Goal: Transaction & Acquisition: Purchase product/service

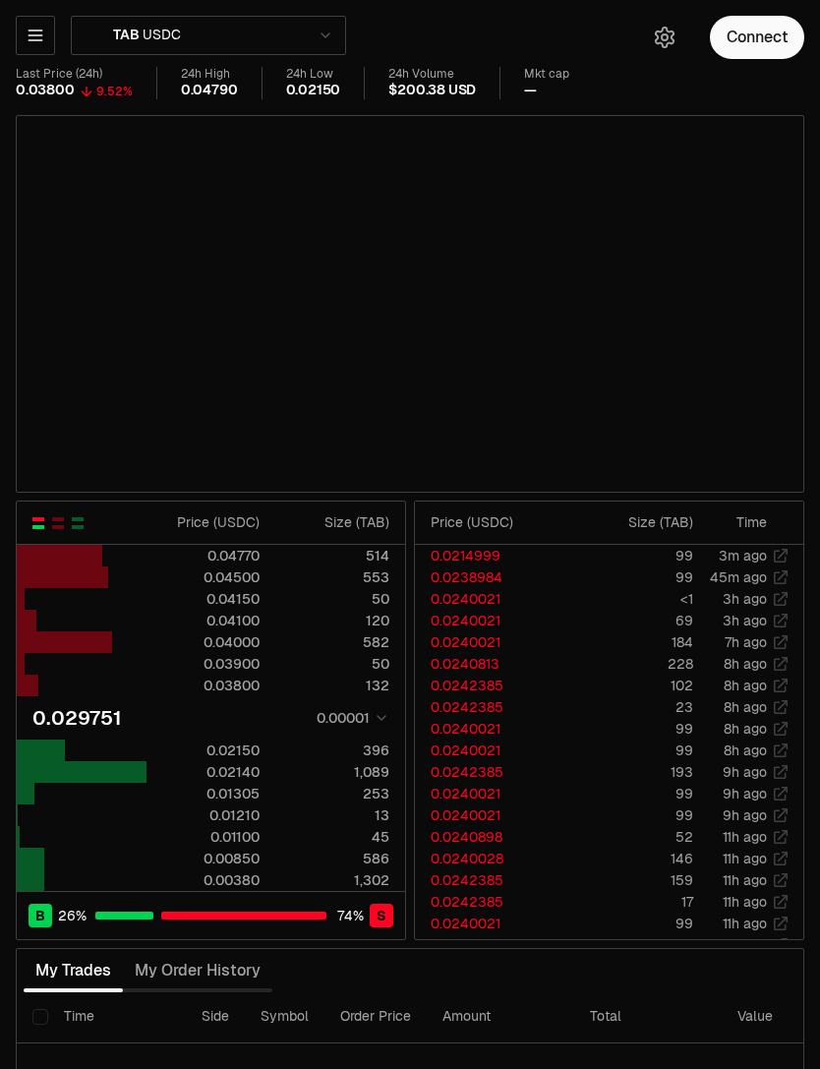
type input "********"
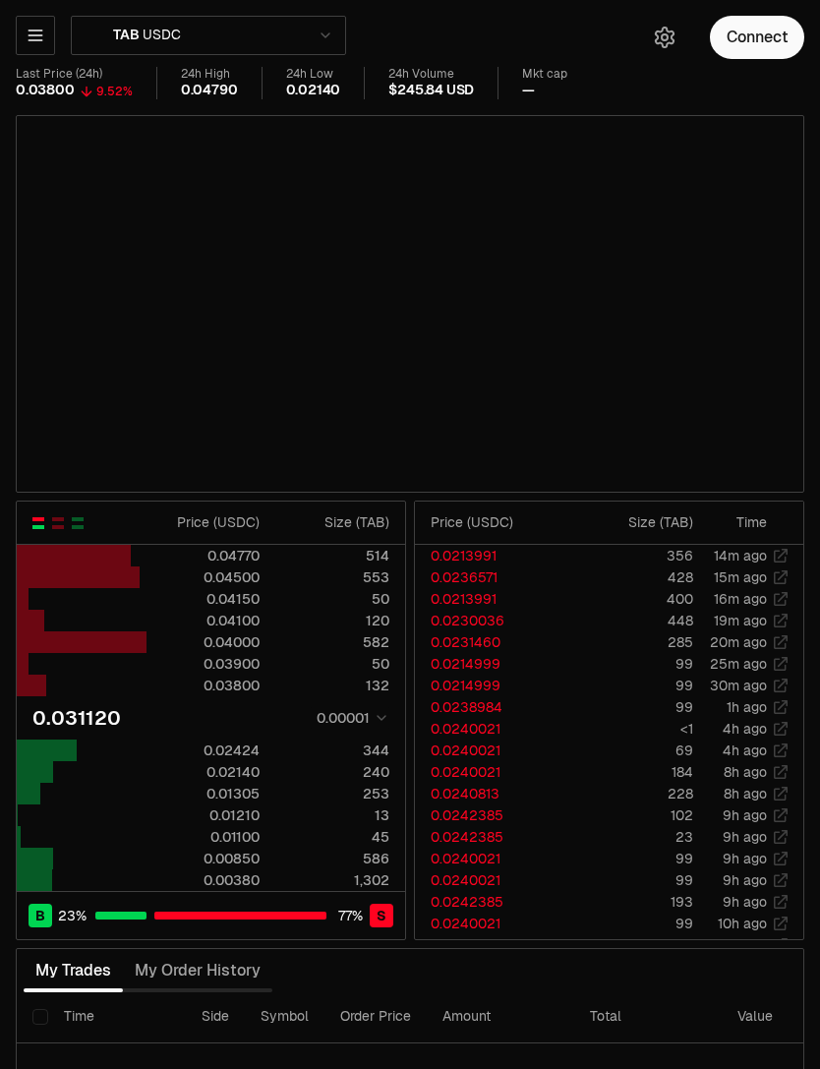
type input "********"
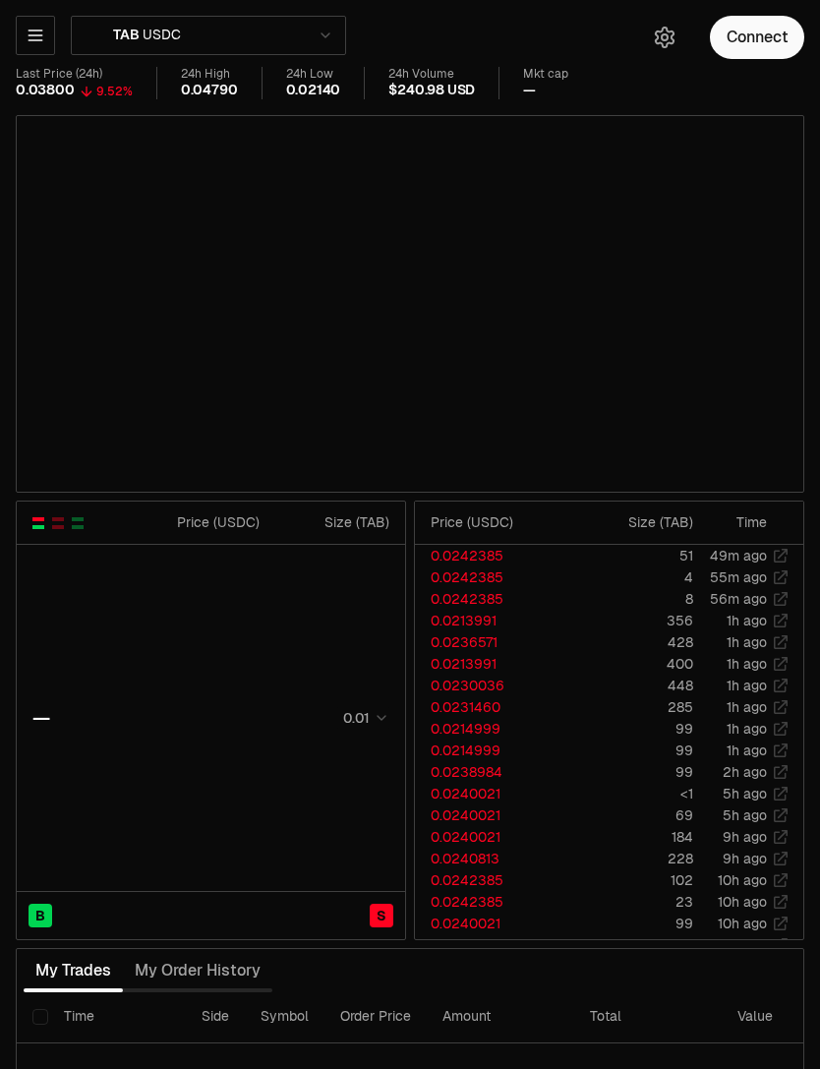
type input "********"
